Goal: Task Accomplishment & Management: Complete application form

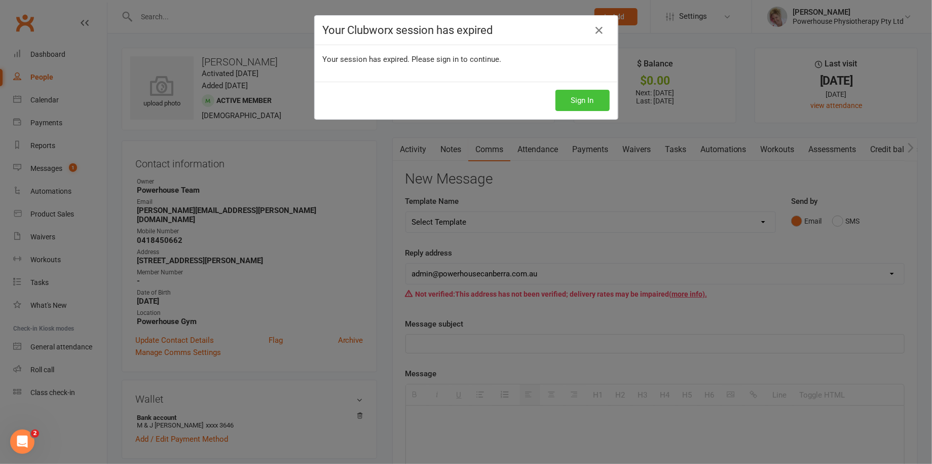
click at [575, 95] on button "Sign In" at bounding box center [583, 100] width 54 height 21
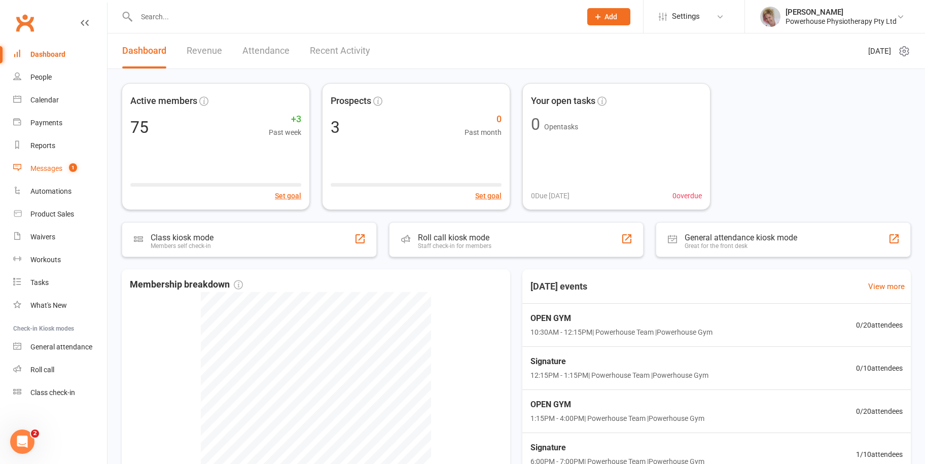
click at [49, 169] on div "Messages" at bounding box center [46, 168] width 32 height 8
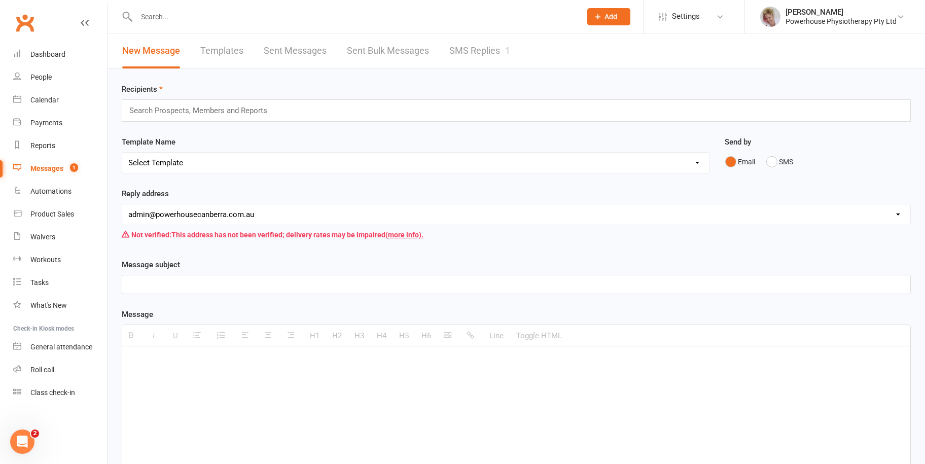
click at [486, 49] on link "SMS Replies 1" at bounding box center [479, 50] width 61 height 35
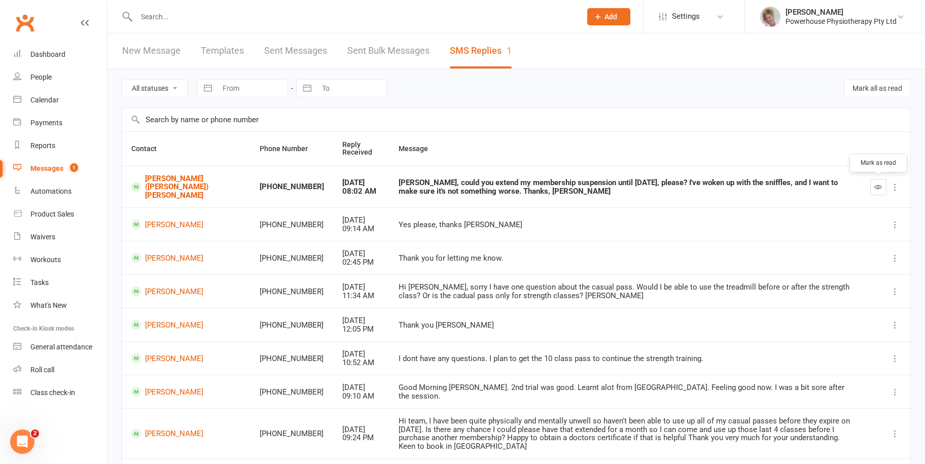
click at [875, 189] on icon "button" at bounding box center [878, 187] width 8 height 8
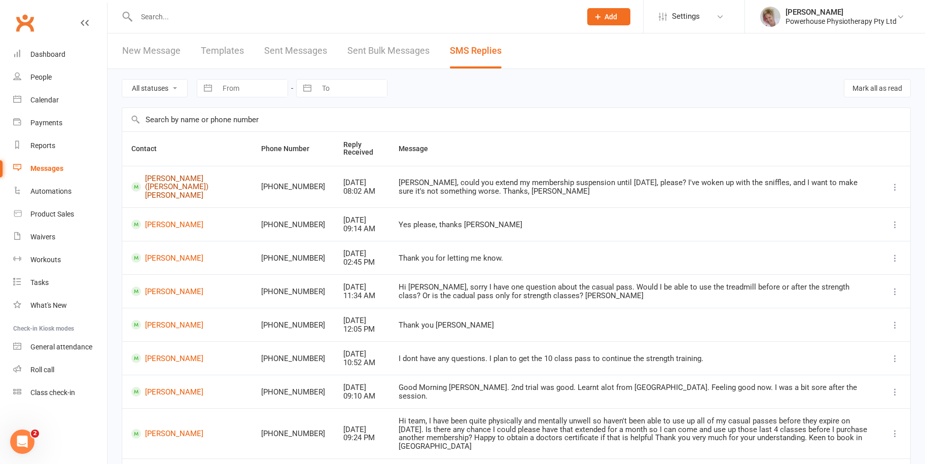
click at [152, 184] on link "[PERSON_NAME] ([PERSON_NAME]) [PERSON_NAME]" at bounding box center [187, 186] width 112 height 25
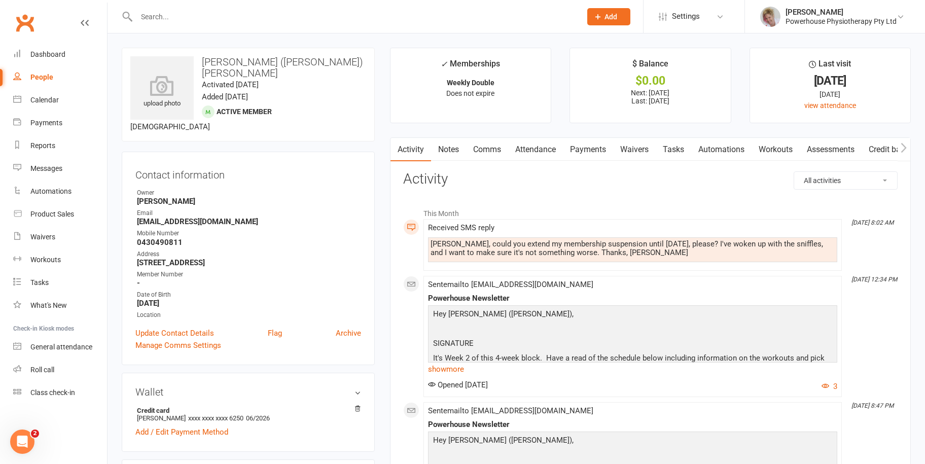
click at [523, 148] on link "Attendance" at bounding box center [535, 149] width 55 height 23
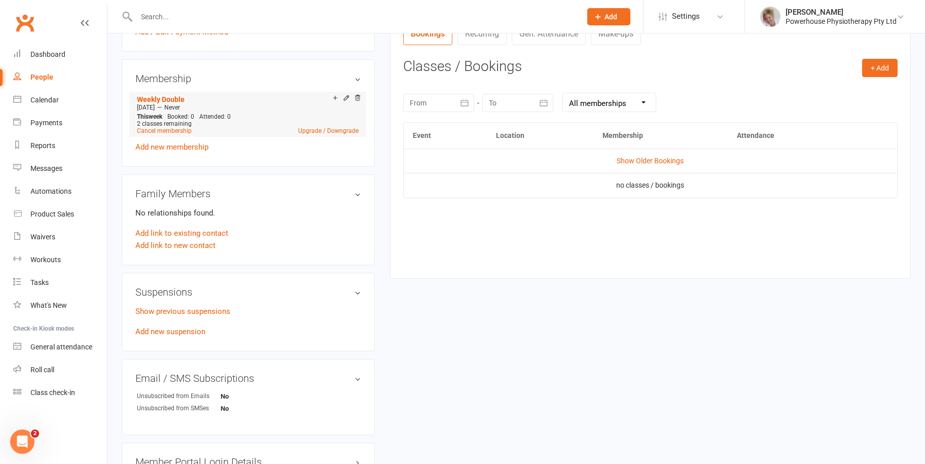
scroll to position [405, 0]
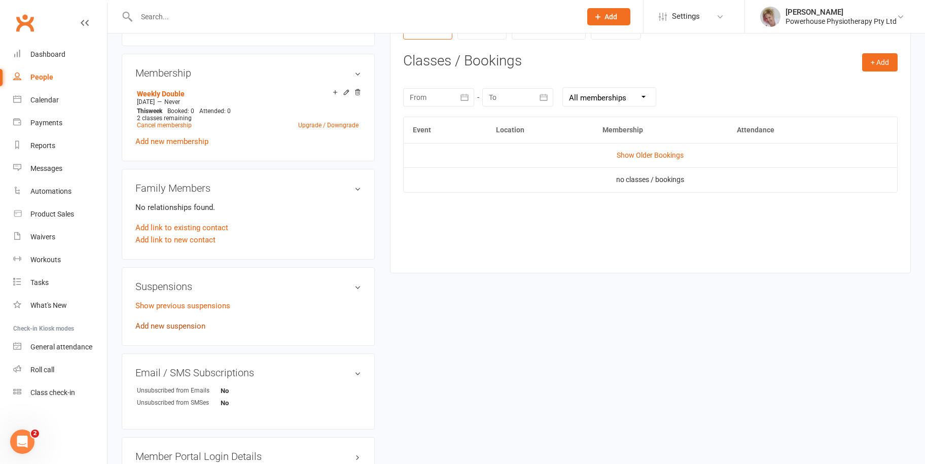
click at [177, 321] on link "Add new suspension" at bounding box center [170, 325] width 70 height 9
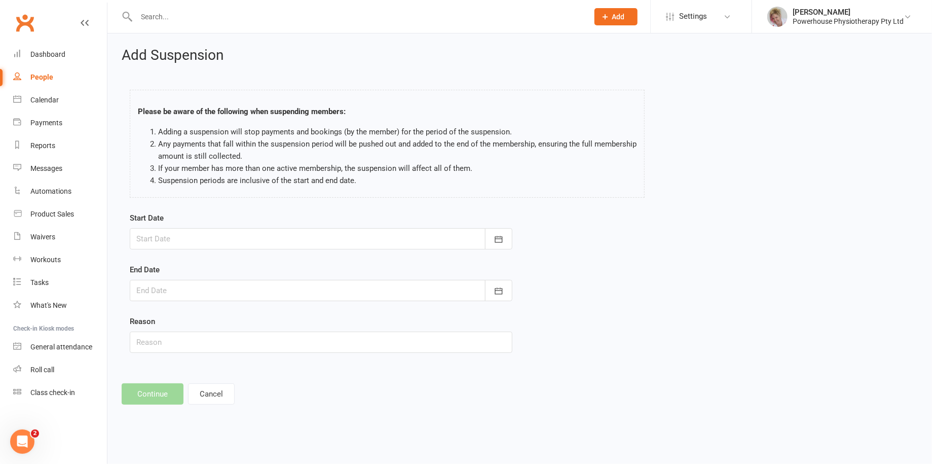
click at [168, 238] on div at bounding box center [321, 238] width 383 height 21
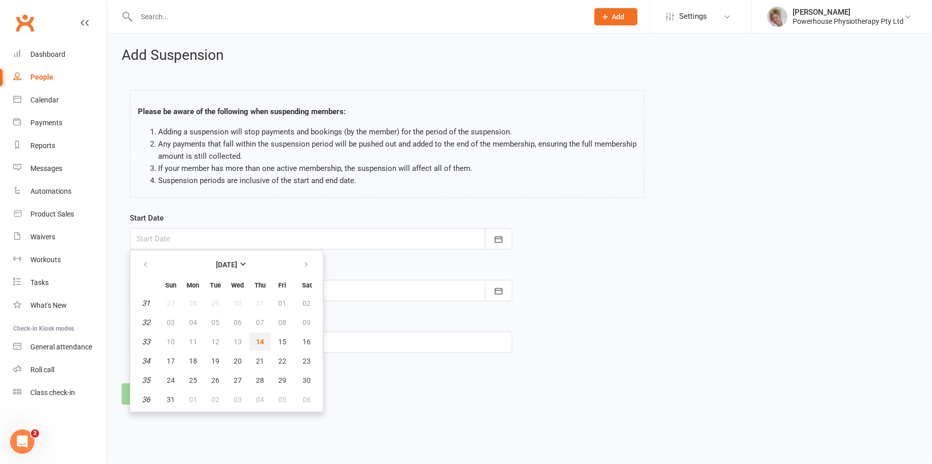
click at [259, 339] on span "14" at bounding box center [260, 342] width 8 height 8
type input "14 Aug 2025"
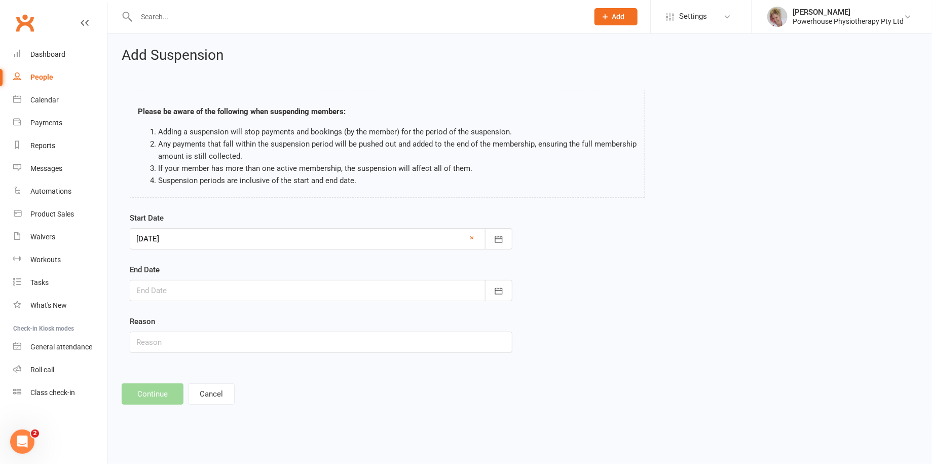
click at [185, 290] on div at bounding box center [321, 290] width 383 height 21
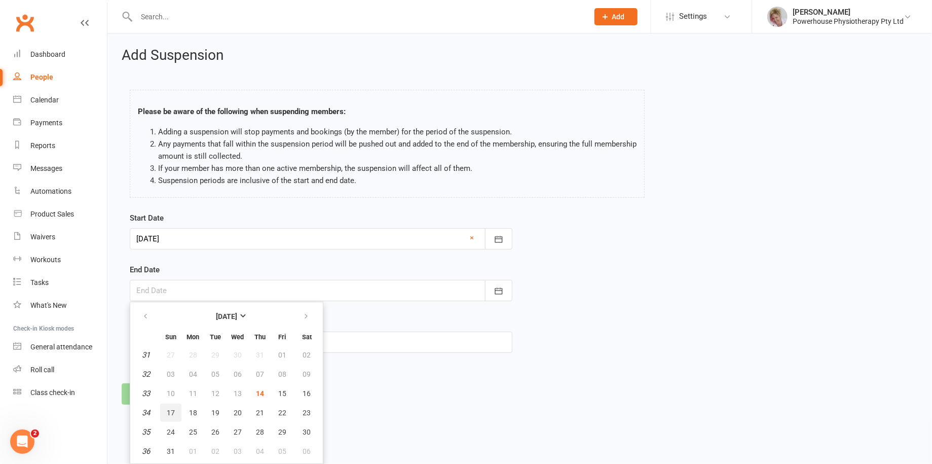
click at [170, 409] on span "17" at bounding box center [171, 413] width 8 height 8
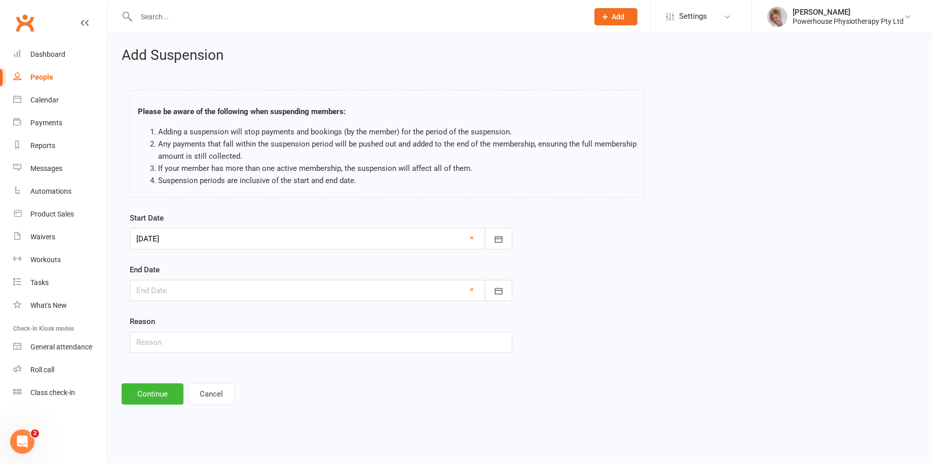
type input "17 Aug 2025"
click at [161, 340] on input "text" at bounding box center [321, 341] width 383 height 21
type input "Sick"
click at [150, 396] on button "Continue" at bounding box center [153, 393] width 62 height 21
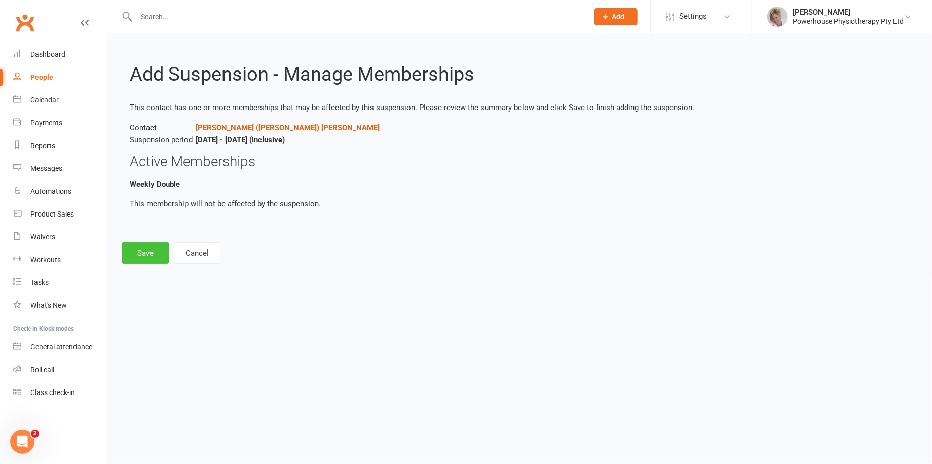
click at [138, 254] on button "Save" at bounding box center [146, 252] width 48 height 21
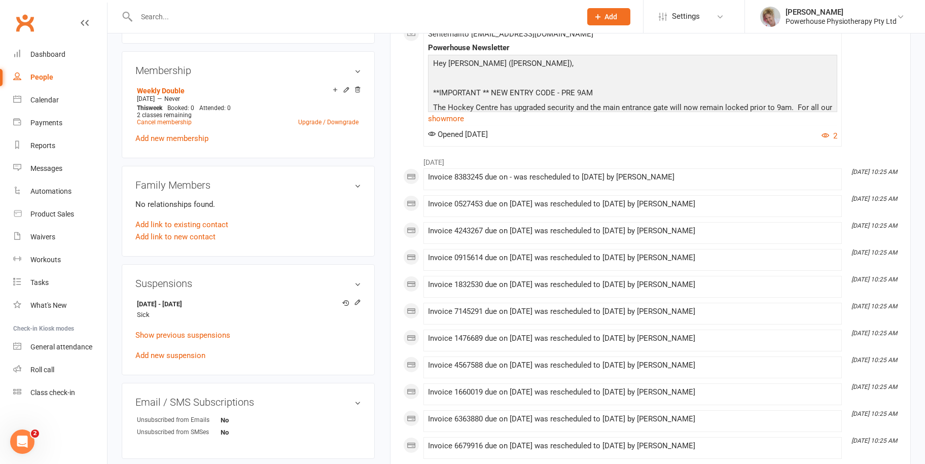
scroll to position [405, 0]
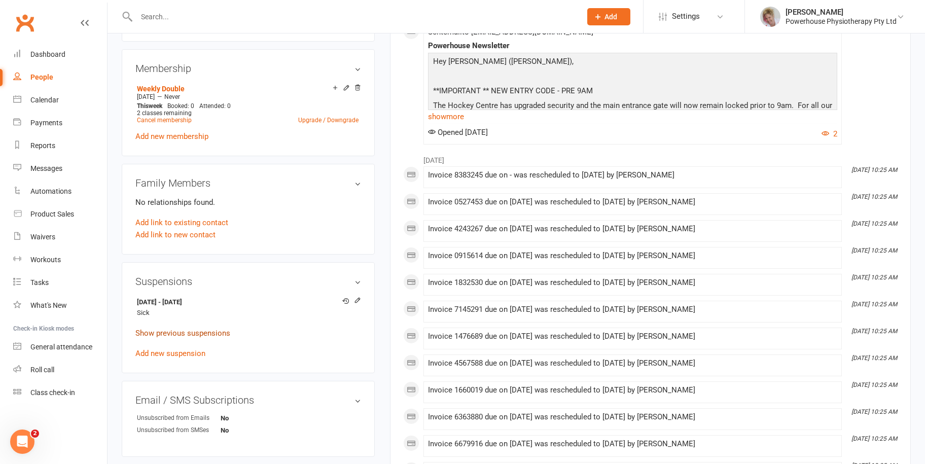
click at [165, 328] on link "Show previous suspensions" at bounding box center [182, 332] width 95 height 9
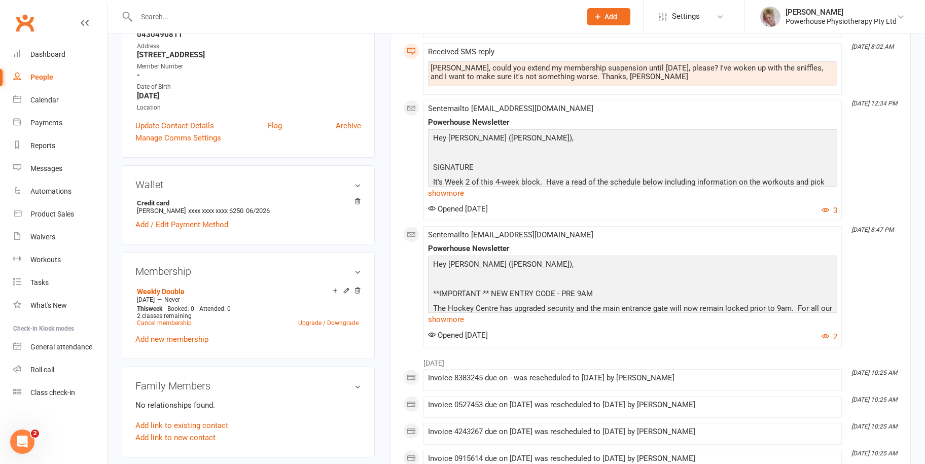
scroll to position [0, 0]
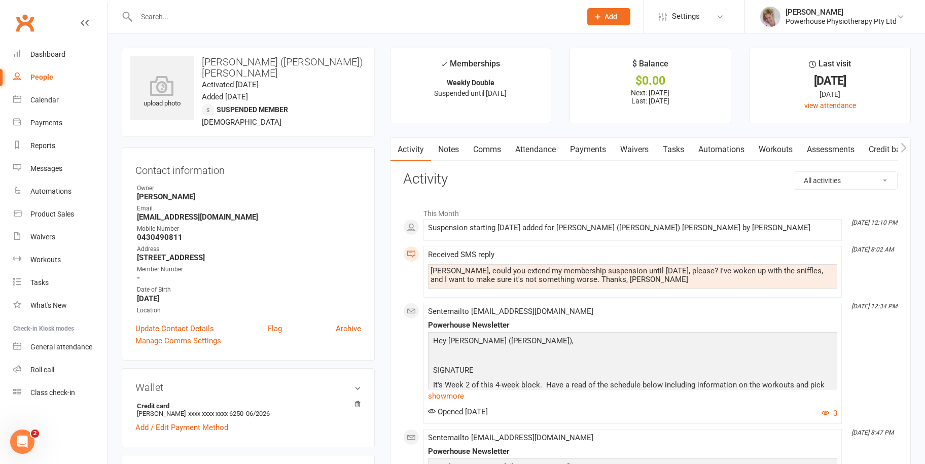
click at [547, 148] on link "Attendance" at bounding box center [535, 149] width 55 height 23
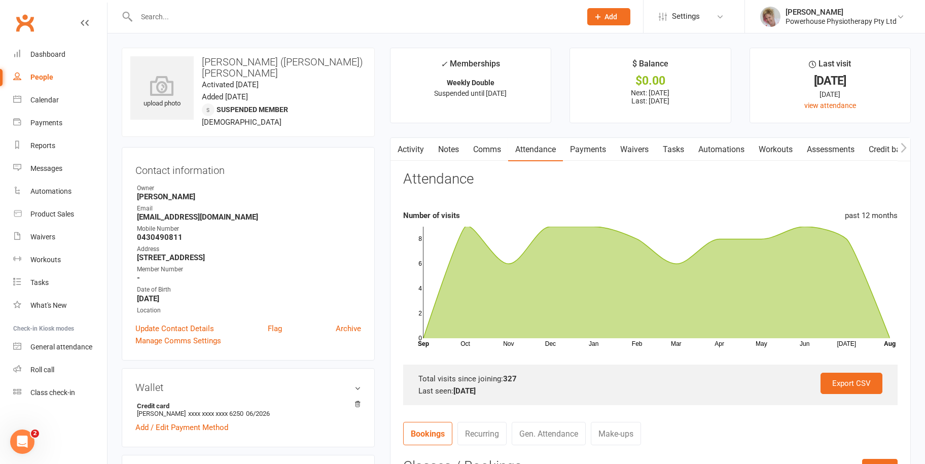
click at [594, 149] on link "Payments" at bounding box center [588, 149] width 50 height 23
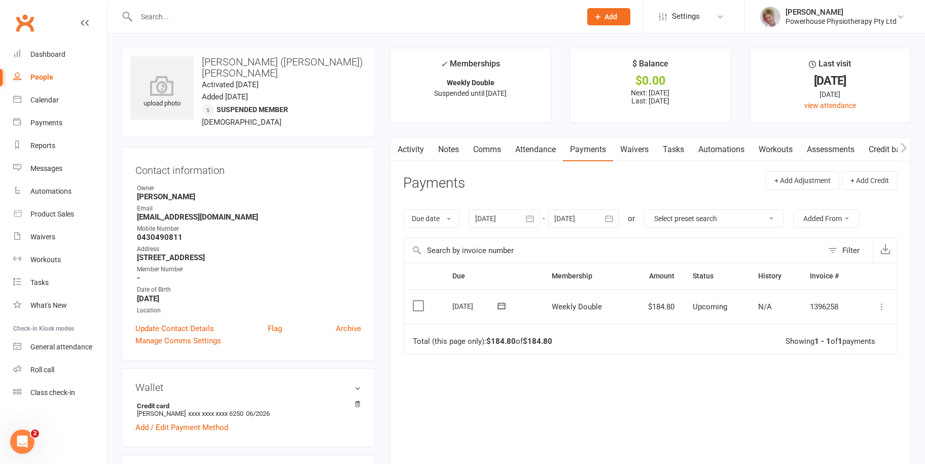
click at [880, 306] on icon at bounding box center [881, 307] width 10 height 10
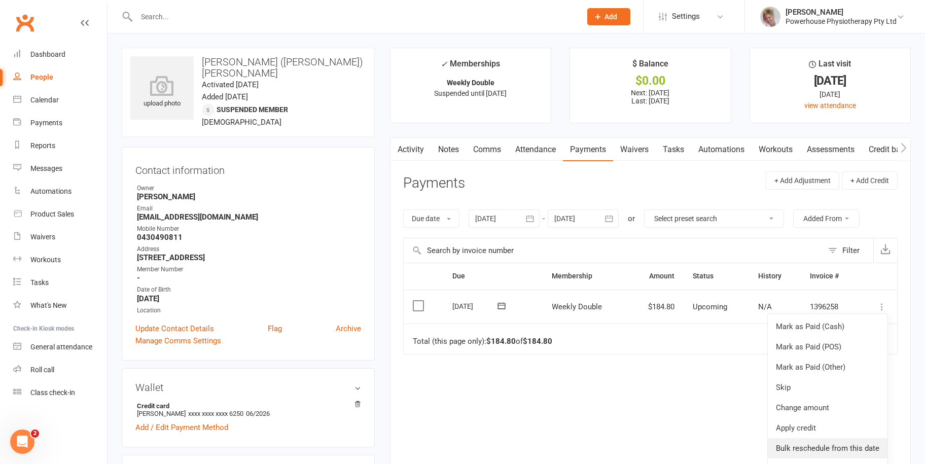
click at [828, 446] on link "Bulk reschedule from this date" at bounding box center [827, 448] width 120 height 20
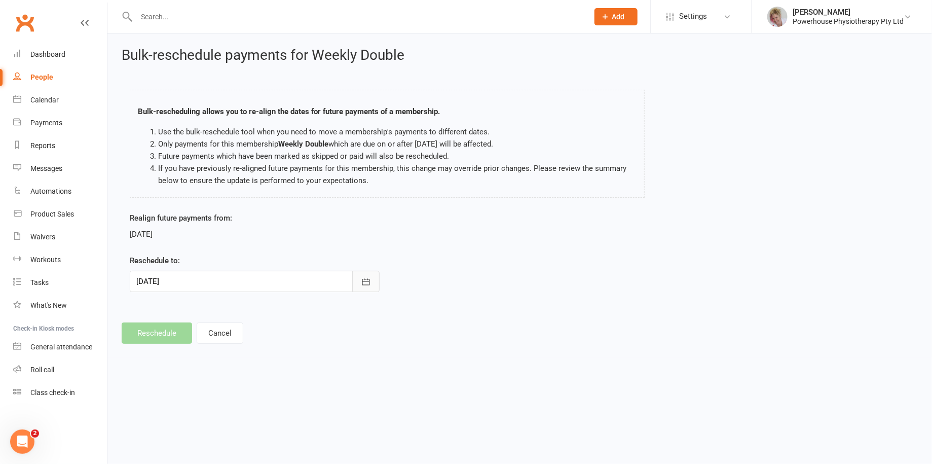
click at [365, 281] on icon "button" at bounding box center [366, 282] width 10 height 10
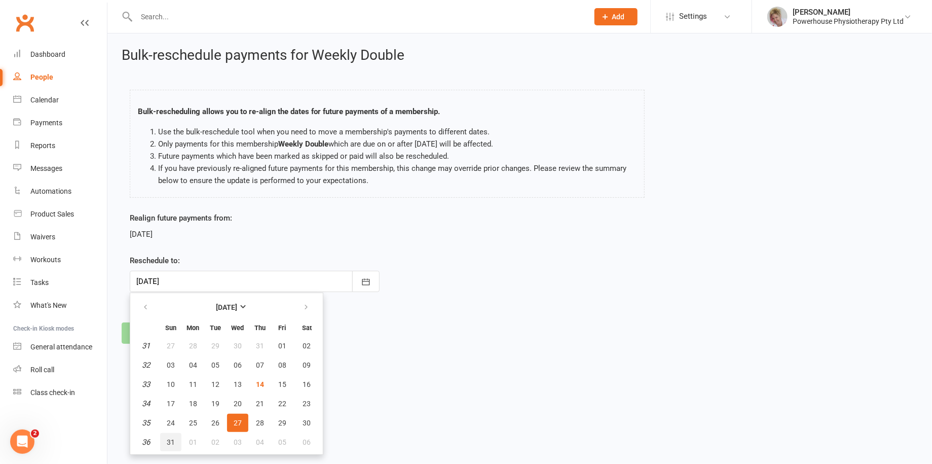
click at [167, 439] on span "31" at bounding box center [171, 442] width 8 height 8
type input "31 Aug 2025"
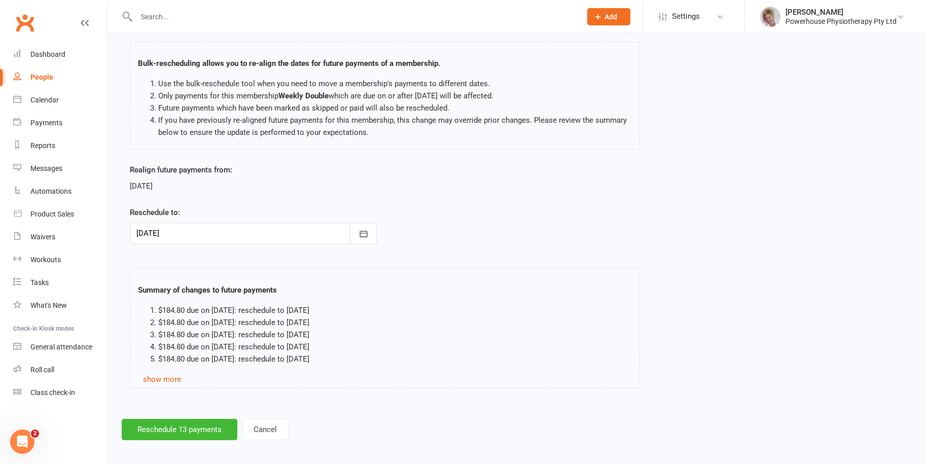
scroll to position [52, 0]
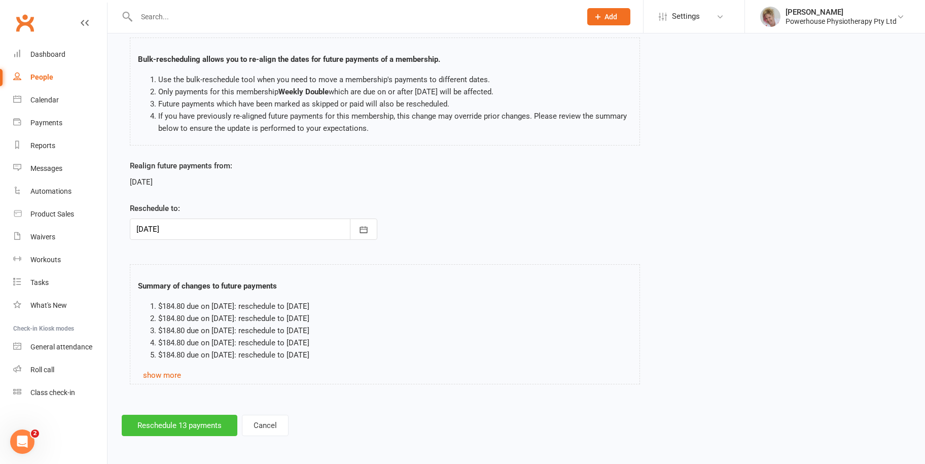
click at [207, 424] on button "Reschedule 13 payments" at bounding box center [180, 425] width 116 height 21
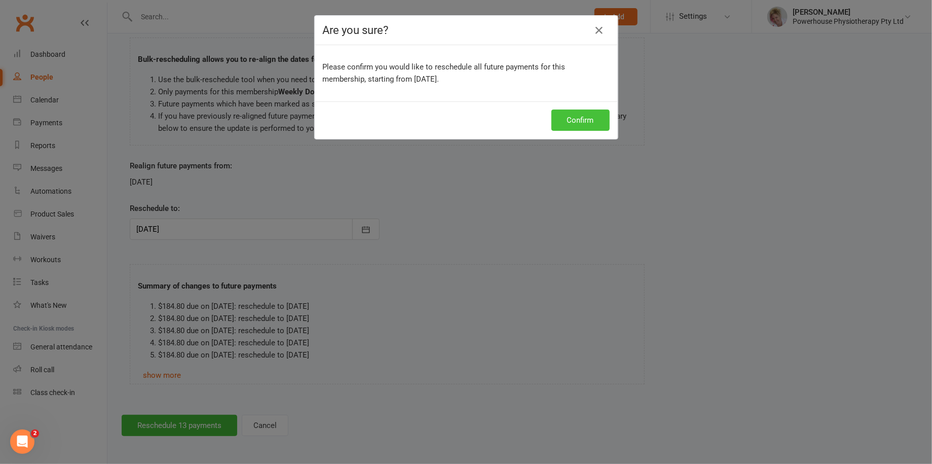
click at [576, 120] on button "Confirm" at bounding box center [580, 119] width 58 height 21
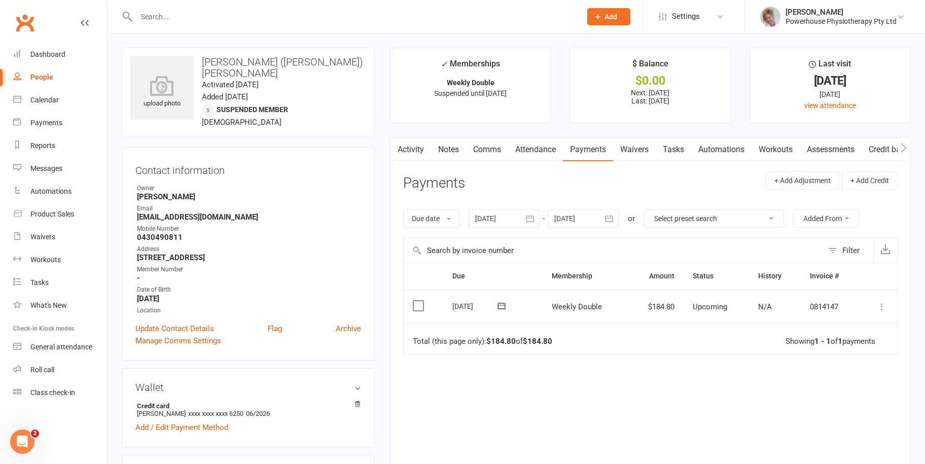
click at [488, 153] on link "Comms" at bounding box center [487, 149] width 42 height 23
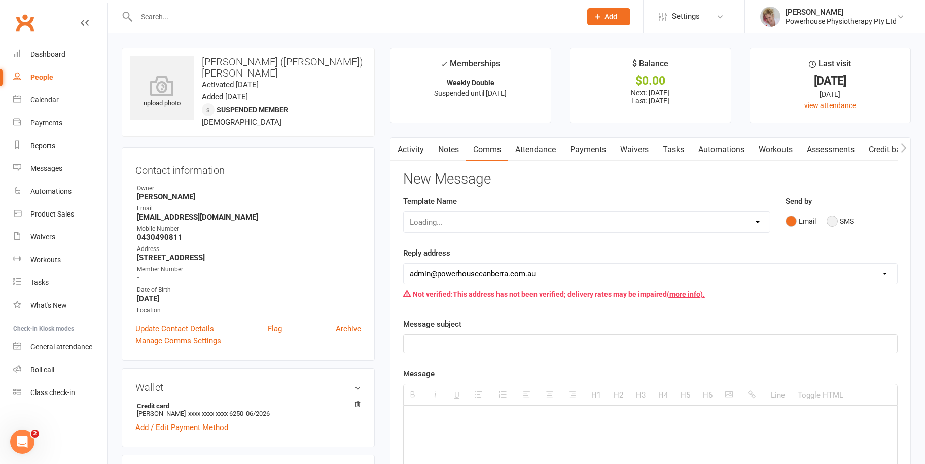
click at [832, 218] on button "SMS" at bounding box center [839, 220] width 27 height 19
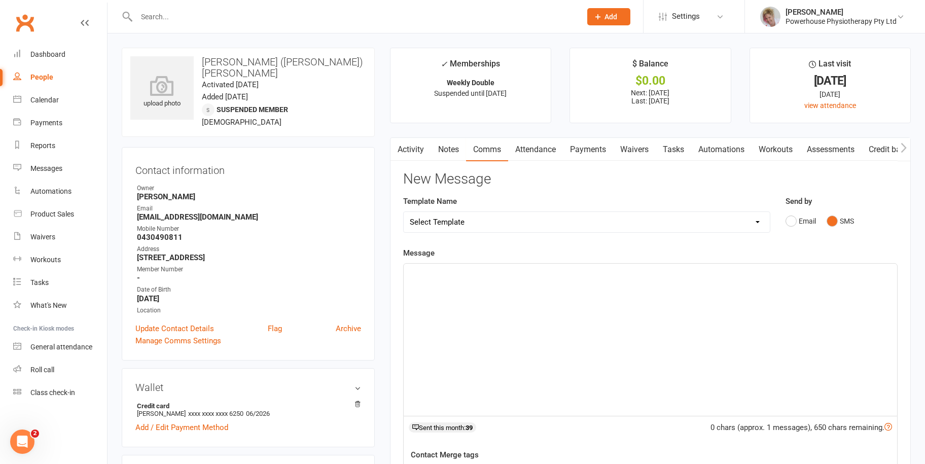
click at [484, 279] on p at bounding box center [650, 275] width 481 height 12
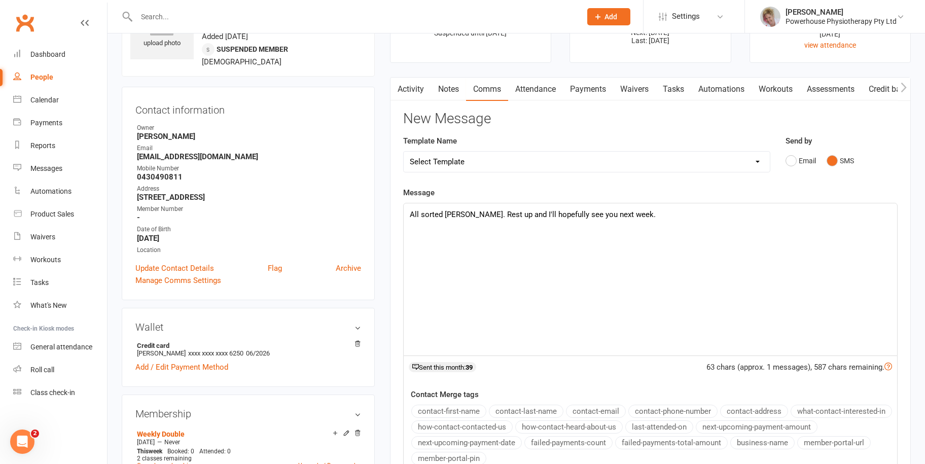
scroll to position [203, 0]
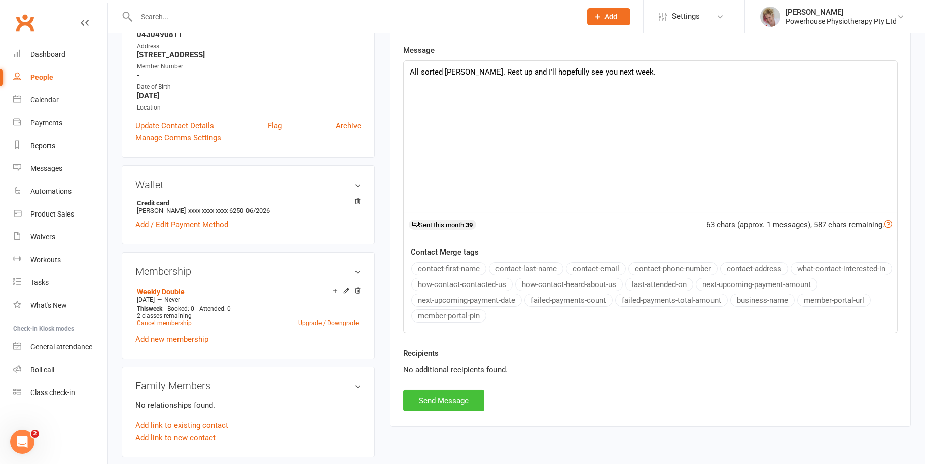
click at [427, 400] on button "Send Message" at bounding box center [443, 400] width 81 height 21
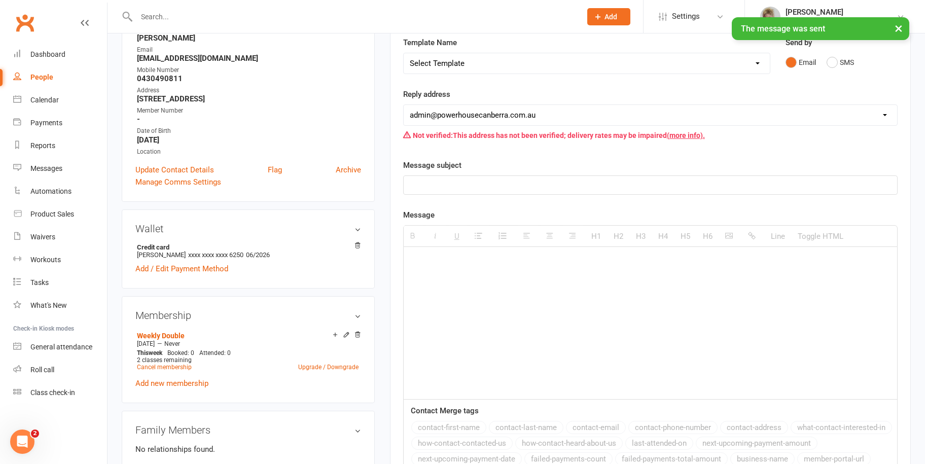
scroll to position [0, 0]
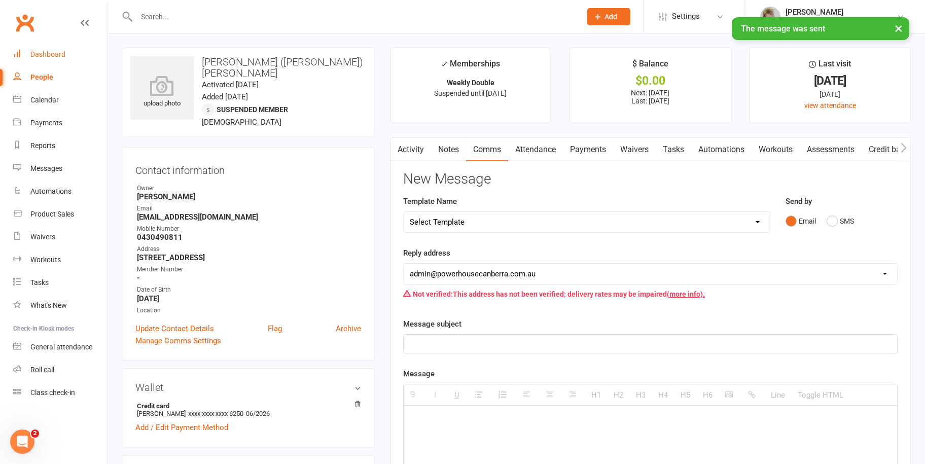
click at [50, 51] on div "Dashboard" at bounding box center [47, 54] width 35 height 8
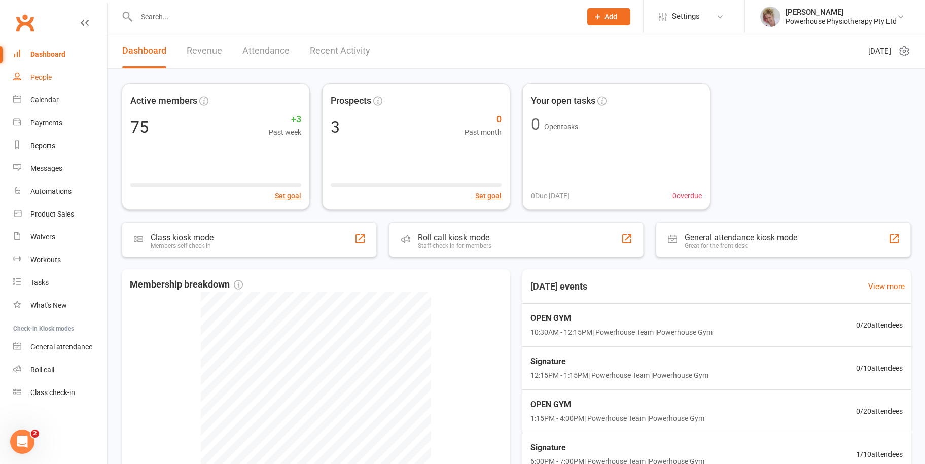
click at [45, 76] on div "People" at bounding box center [40, 77] width 21 height 8
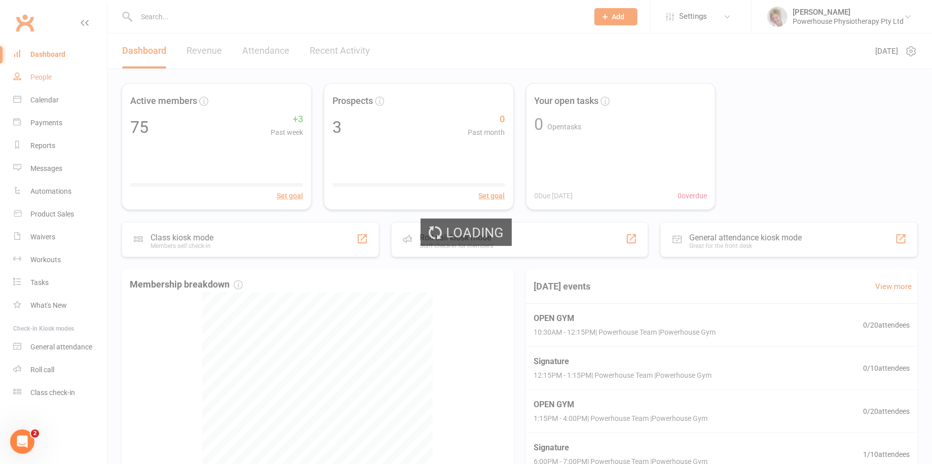
select select "100"
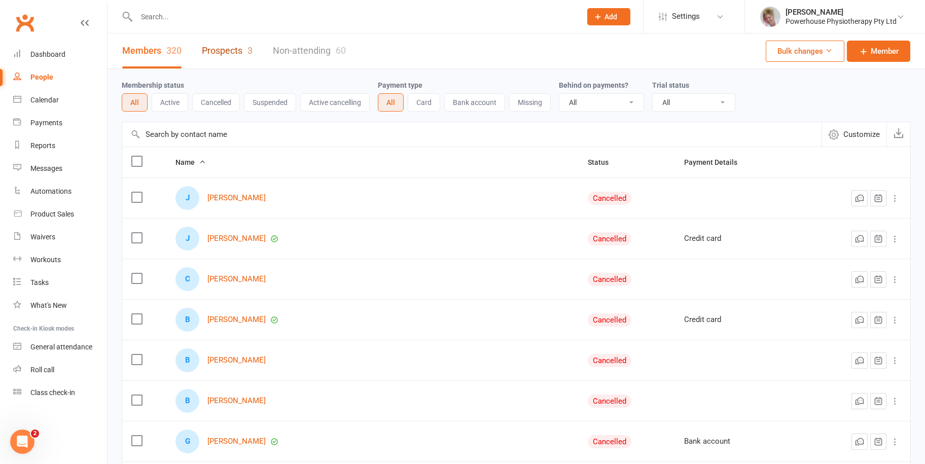
click at [206, 52] on link "Prospects 3" at bounding box center [227, 50] width 51 height 35
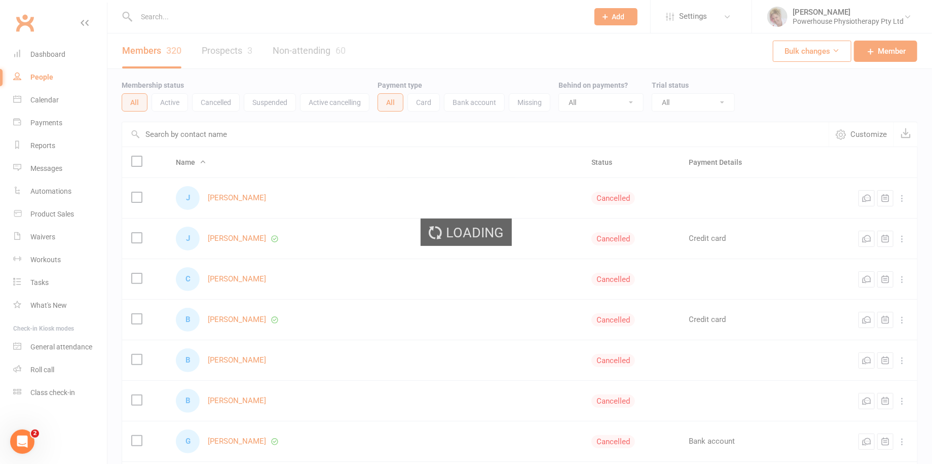
click at [206, 52] on div "Loading" at bounding box center [466, 232] width 932 height 464
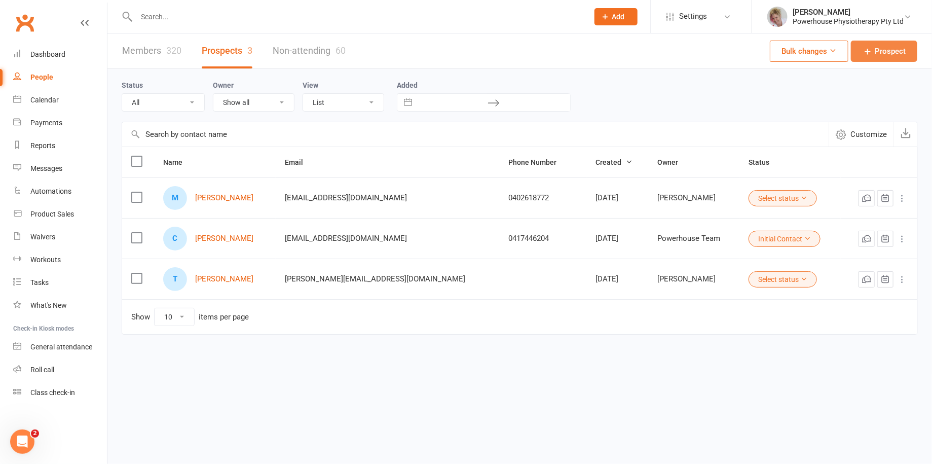
click at [872, 50] on icon at bounding box center [868, 51] width 10 height 10
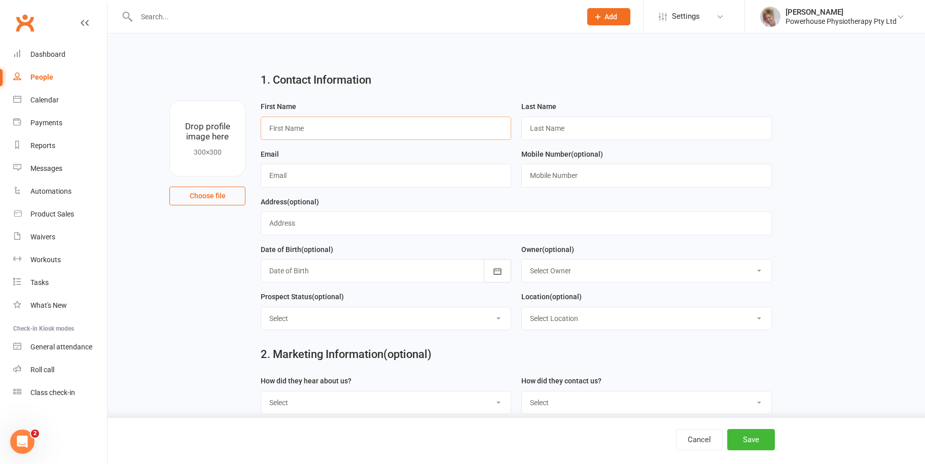
click at [302, 123] on input "text" at bounding box center [386, 128] width 250 height 23
type input "Samantha"
type input "Fry"
type input "s"
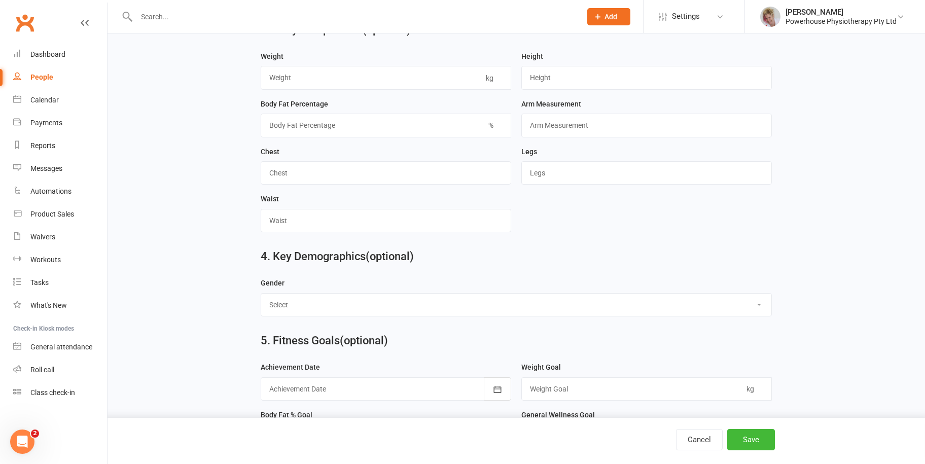
scroll to position [710, 0]
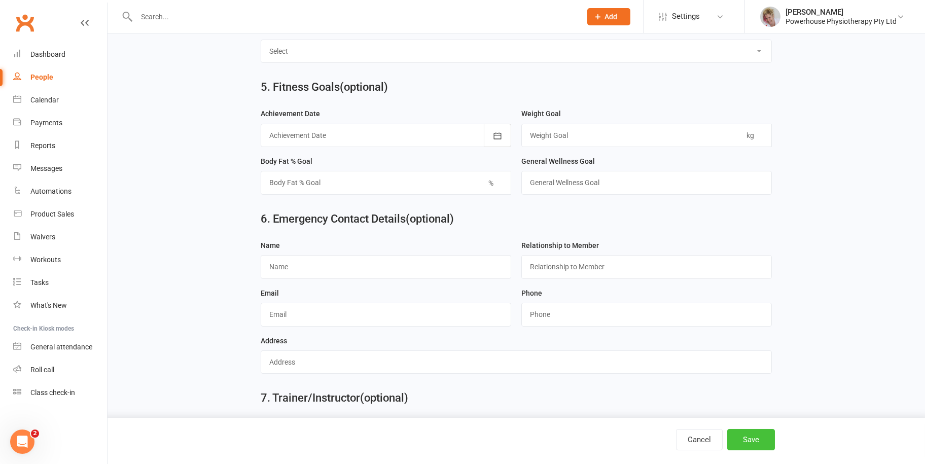
type input "laurenfry62@gmail.com"
click at [740, 435] on button "Save" at bounding box center [751, 439] width 48 height 21
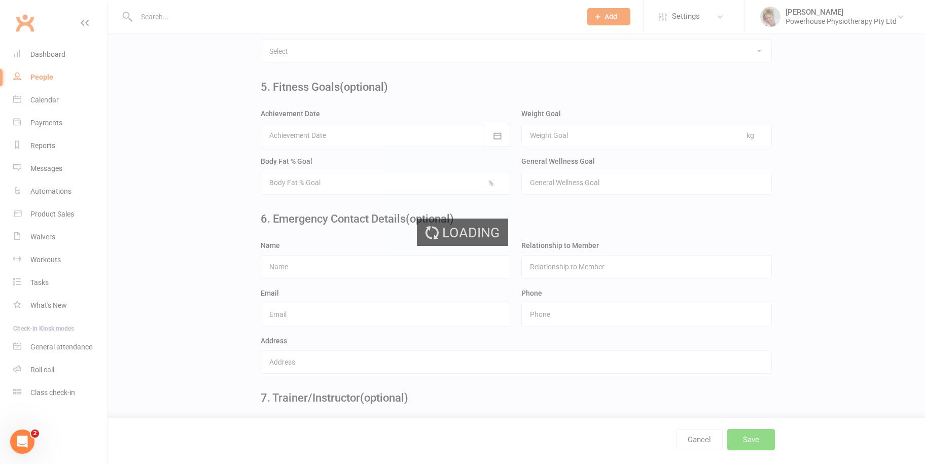
scroll to position [0, 0]
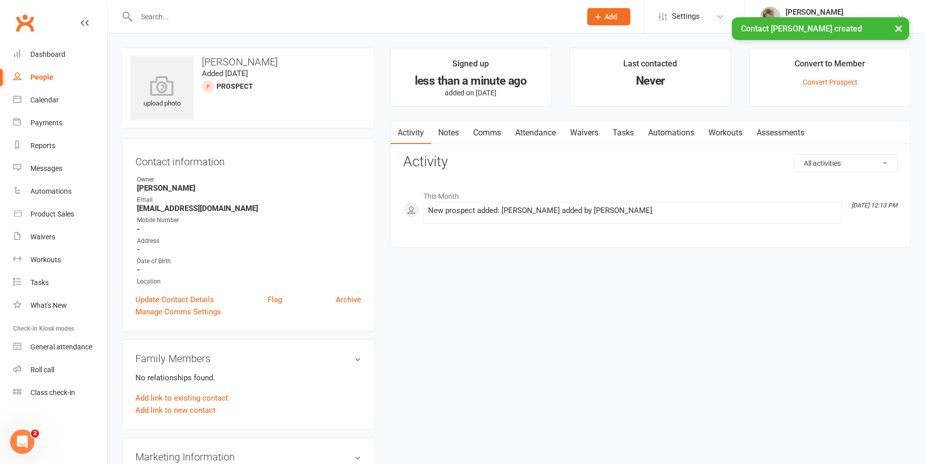
click at [543, 132] on link "Attendance" at bounding box center [535, 132] width 55 height 23
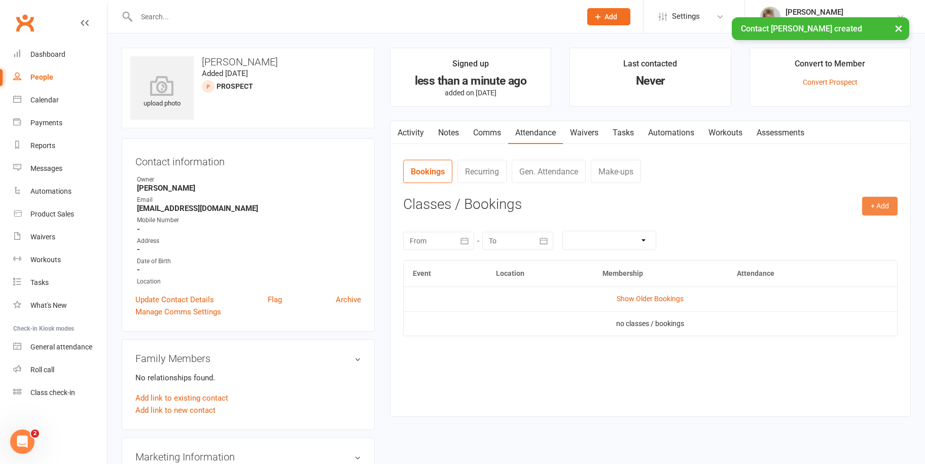
click at [878, 205] on button "+ Add" at bounding box center [879, 206] width 35 height 18
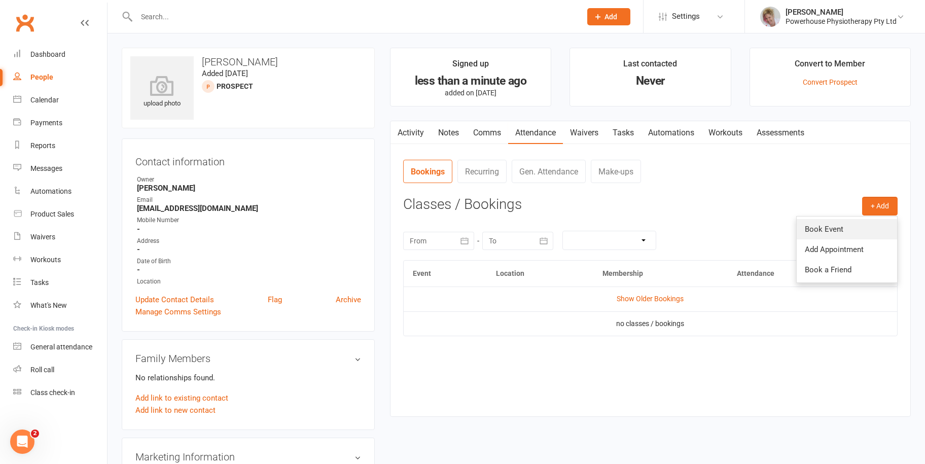
click at [808, 229] on link "Book Event" at bounding box center [846, 229] width 100 height 20
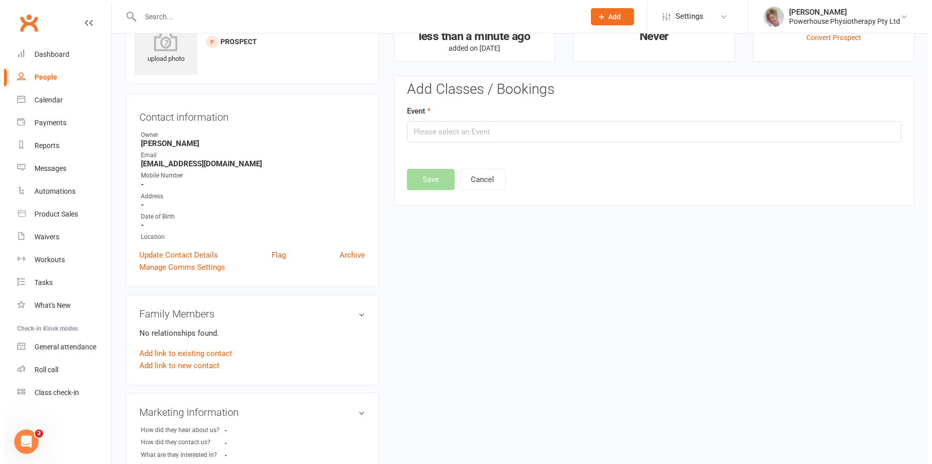
scroll to position [69, 0]
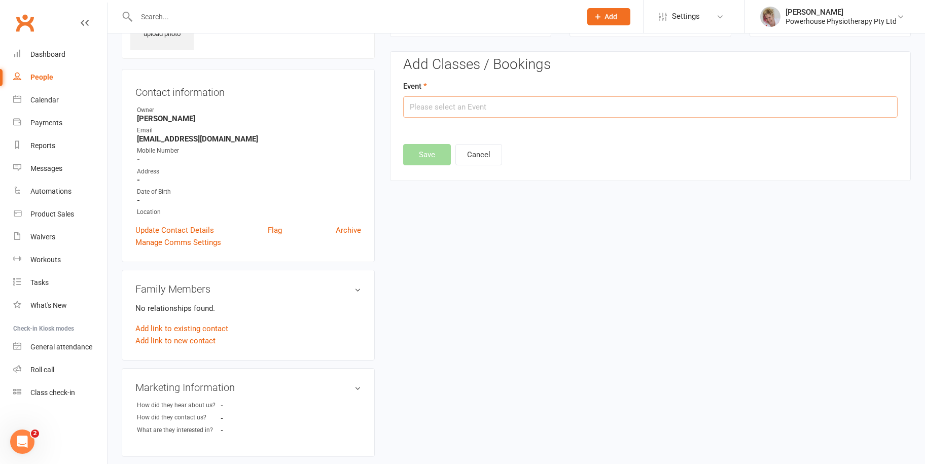
click at [468, 107] on input "text" at bounding box center [650, 106] width 494 height 21
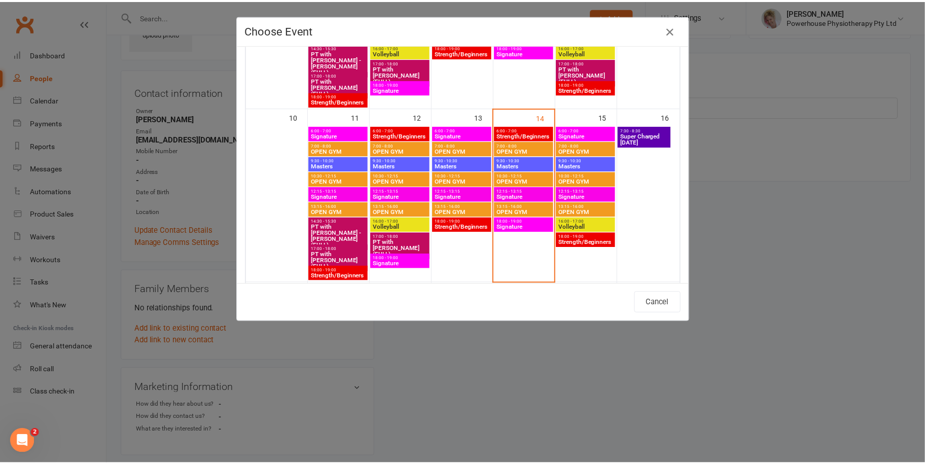
scroll to position [355, 0]
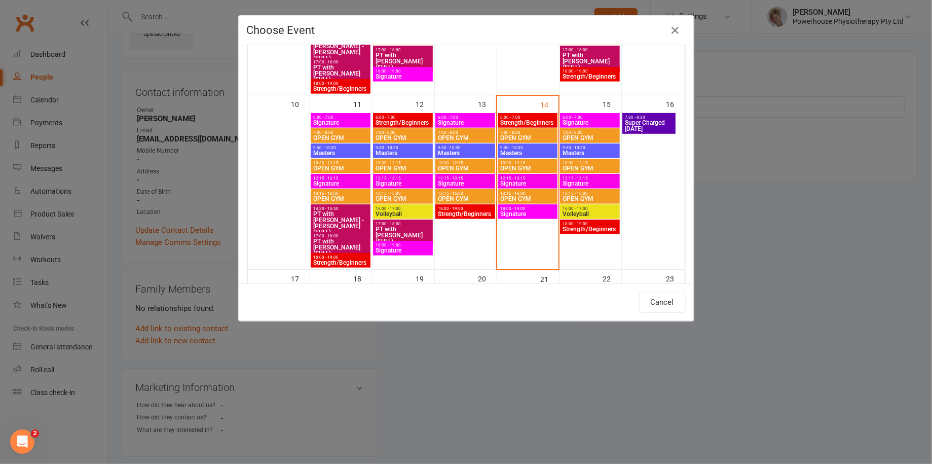
click at [589, 179] on span "12:15 - 13:15" at bounding box center [590, 178] width 56 height 5
type input "Signature - Aug 15, 2025 12:15:00 PM"
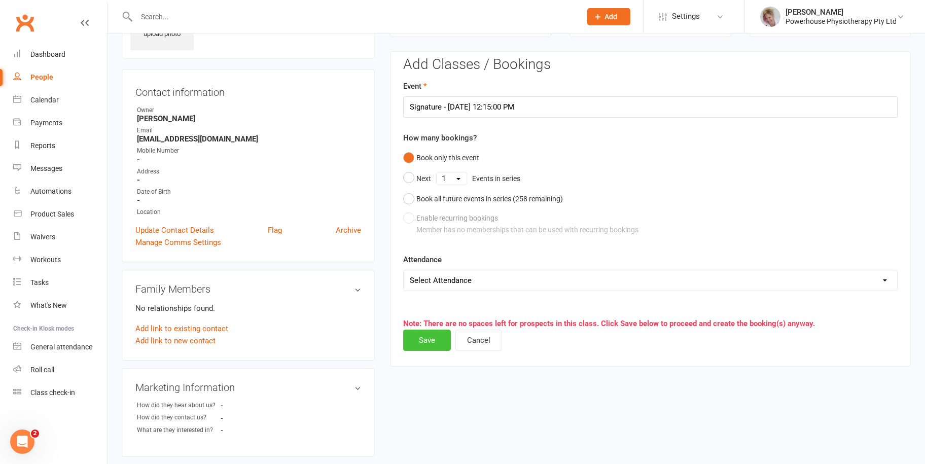
click at [429, 340] on button "Save" at bounding box center [427, 339] width 48 height 21
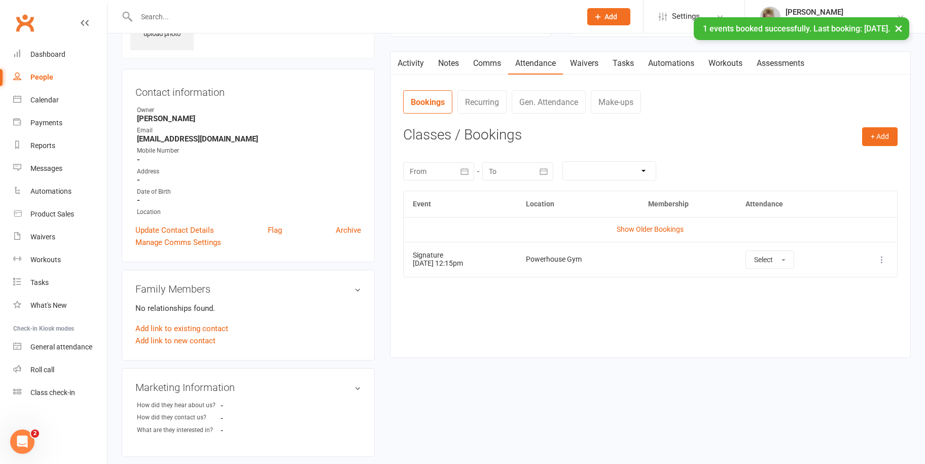
click at [417, 62] on link "Activity" at bounding box center [410, 63] width 41 height 23
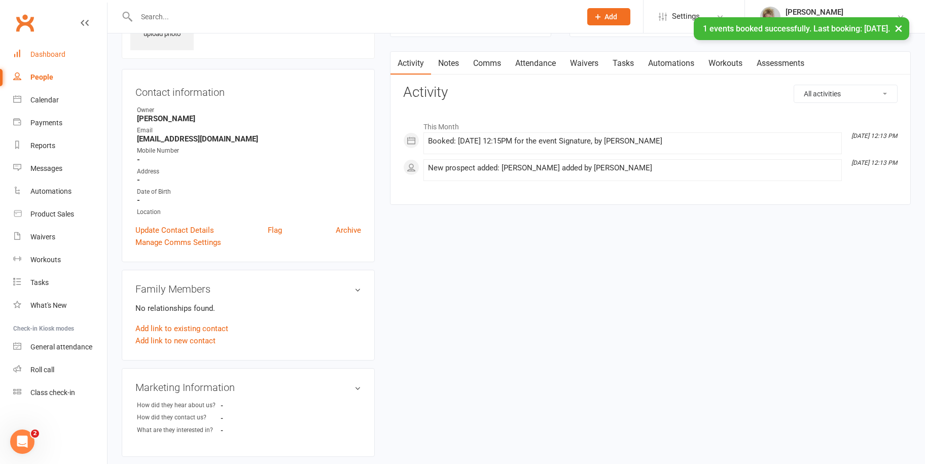
click at [46, 52] on div "Dashboard" at bounding box center [47, 54] width 35 height 8
